Goal: Navigation & Orientation: Find specific page/section

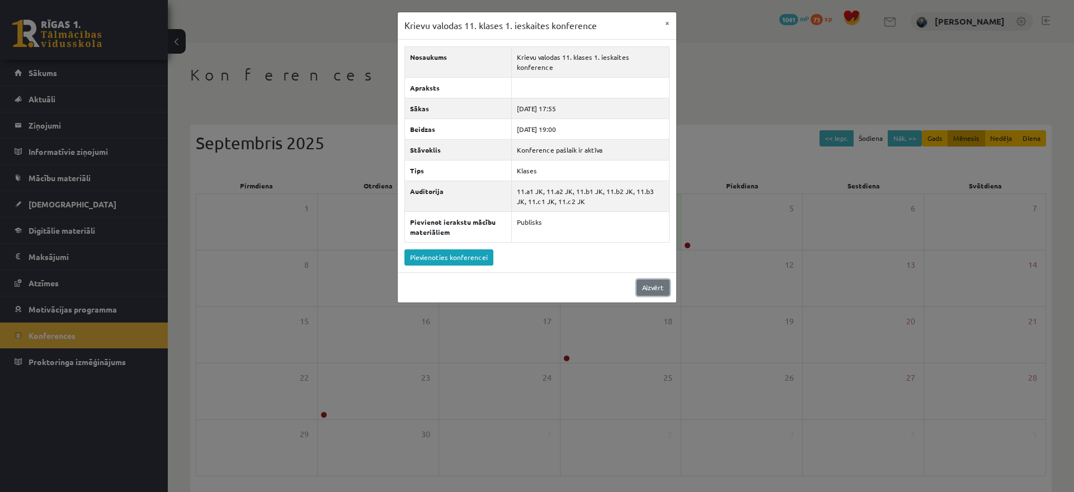
click at [660, 284] on link "Aizvērt" at bounding box center [653, 288] width 33 height 16
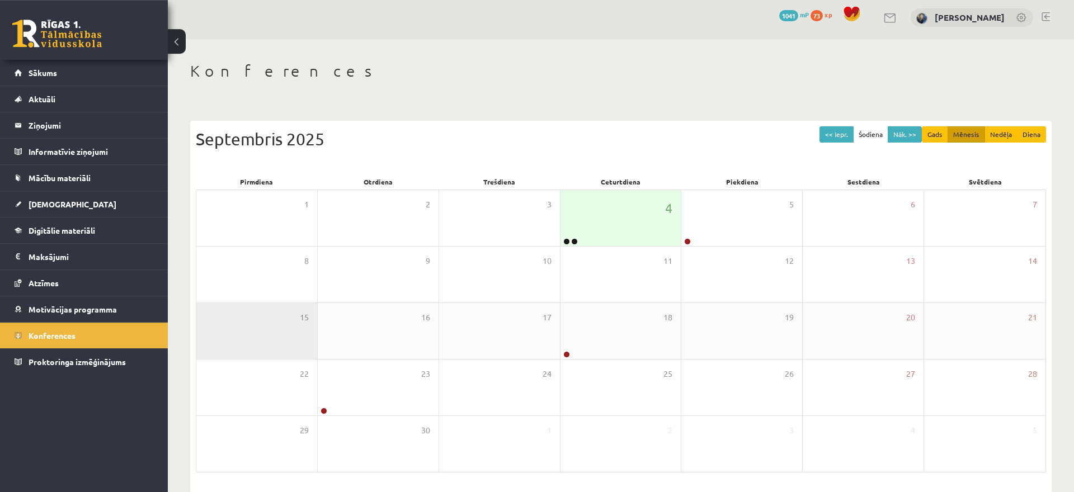
scroll to position [42, 0]
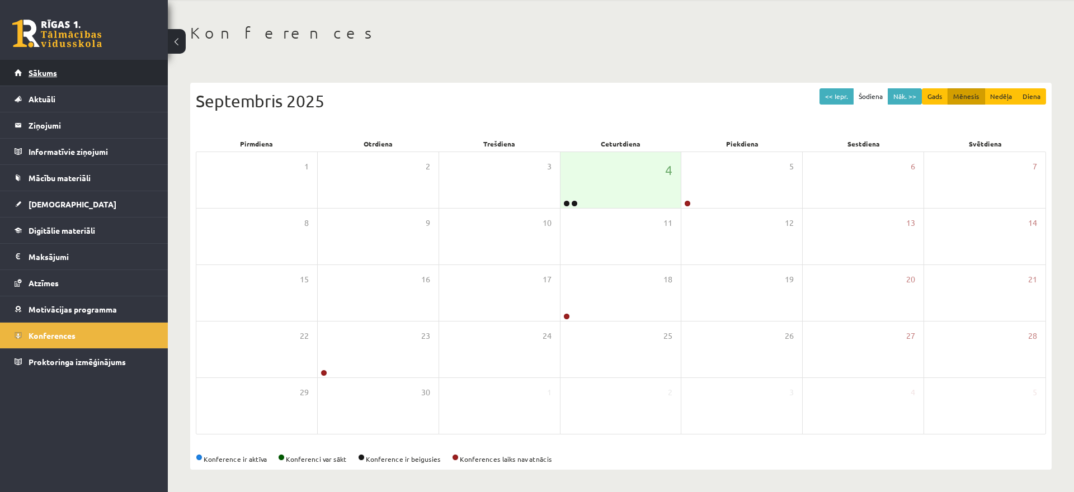
click at [83, 77] on link "Sākums" at bounding box center [84, 73] width 139 height 26
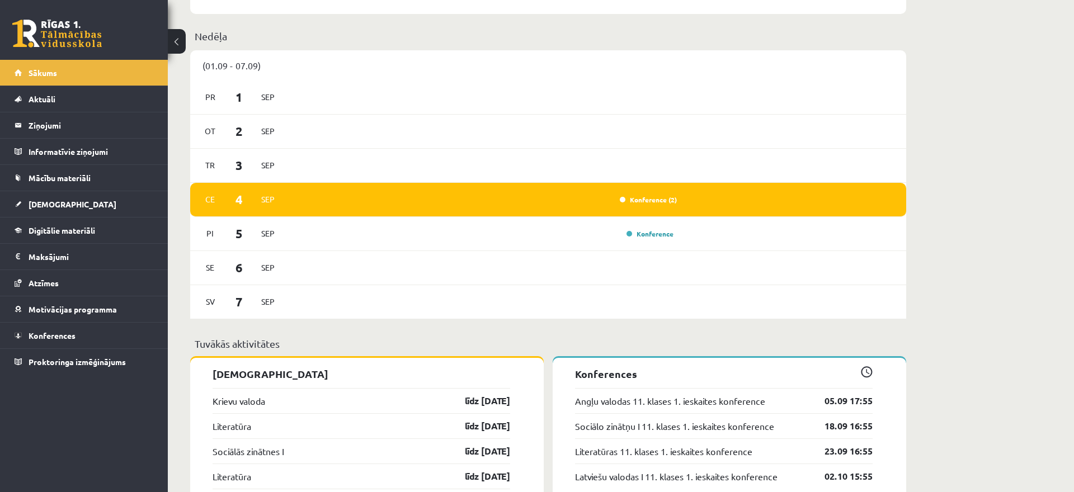
scroll to position [685, 0]
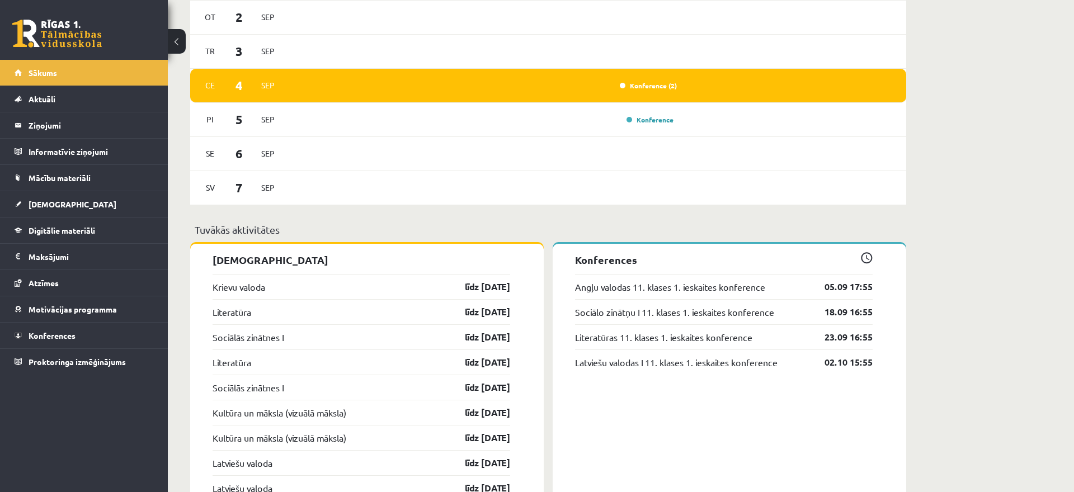
click at [86, 21] on link at bounding box center [57, 34] width 90 height 28
